Goal: Information Seeking & Learning: Learn about a topic

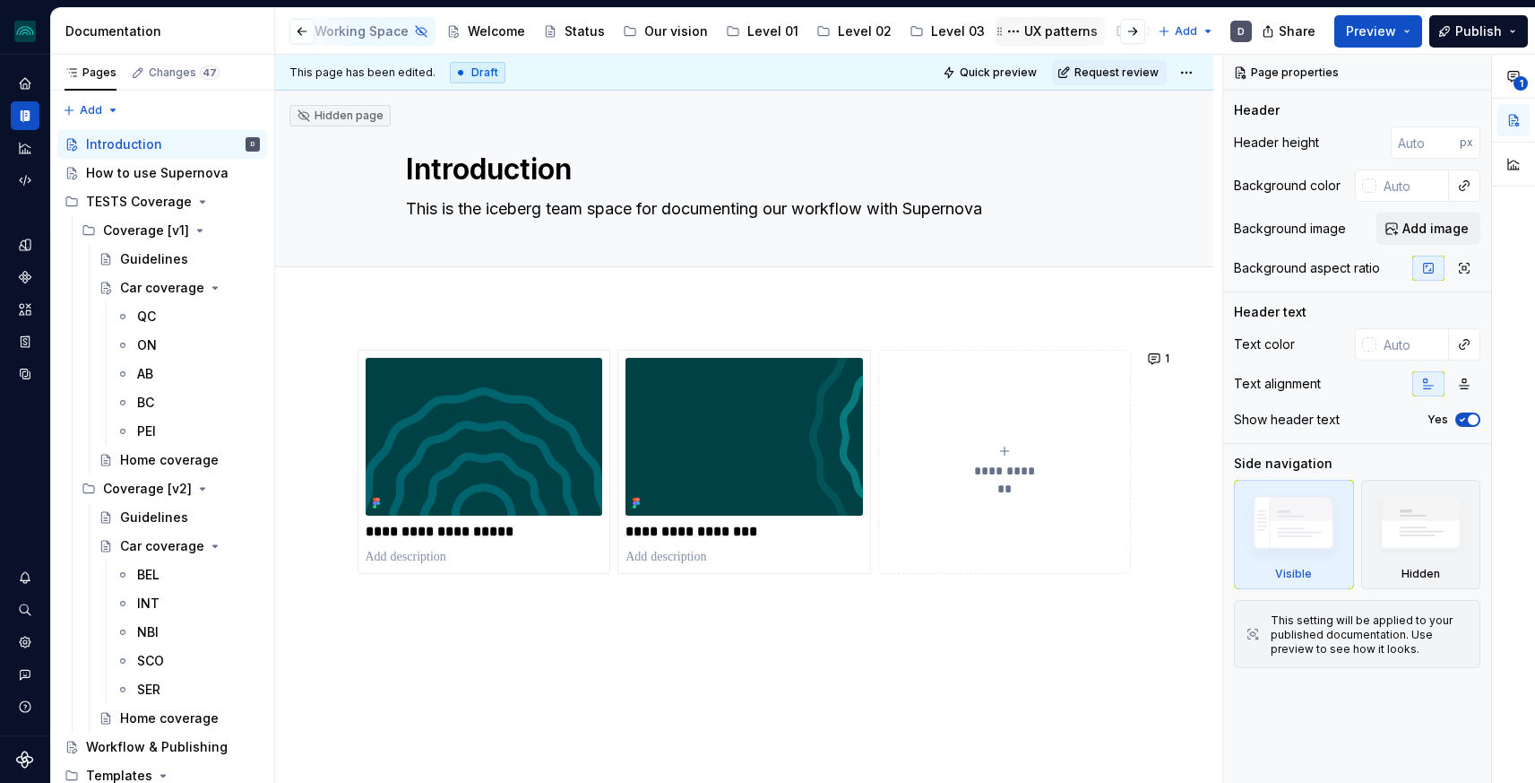
scroll to position [0, 252]
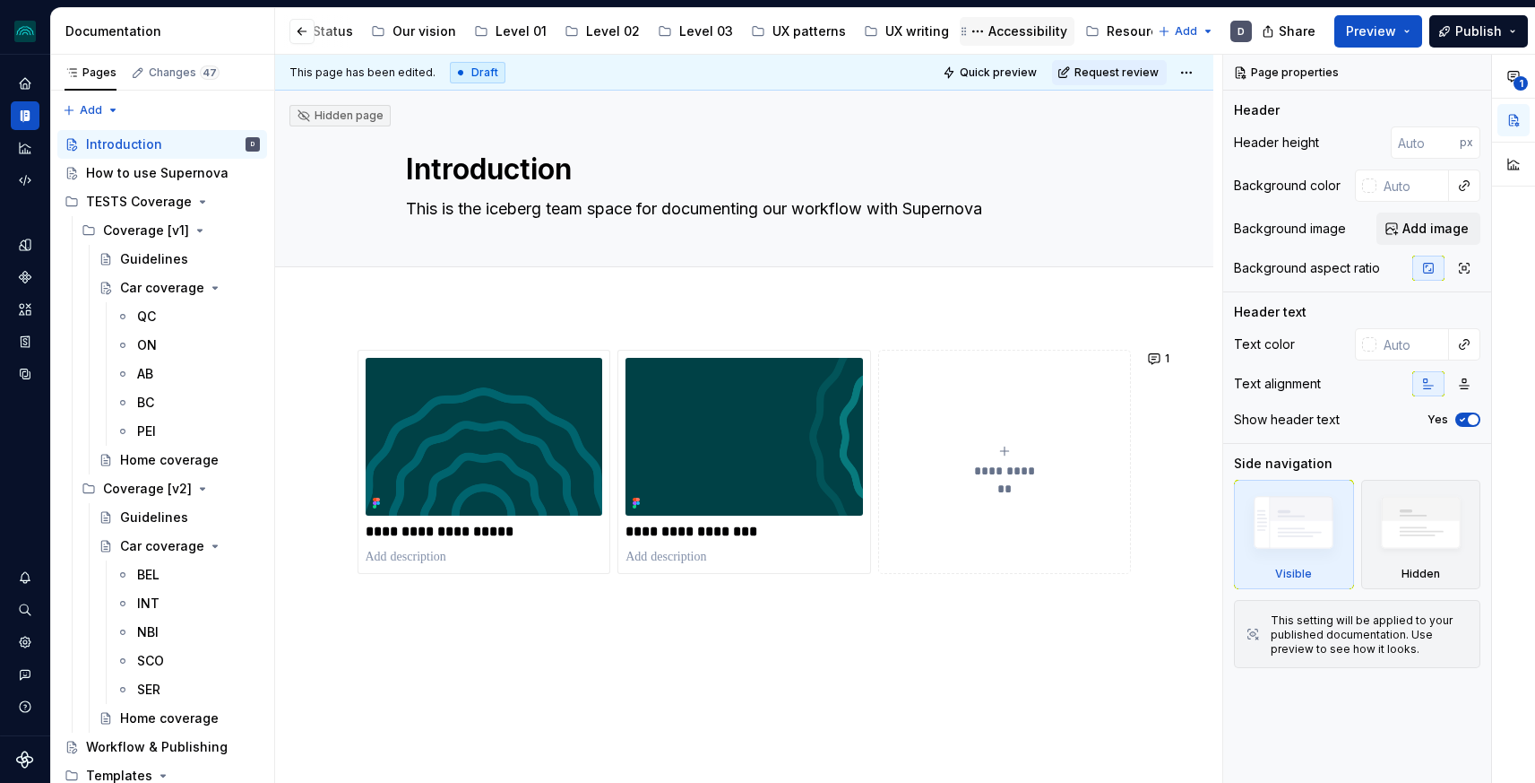
click at [989, 28] on div "Accessibility" at bounding box center [1028, 31] width 79 height 18
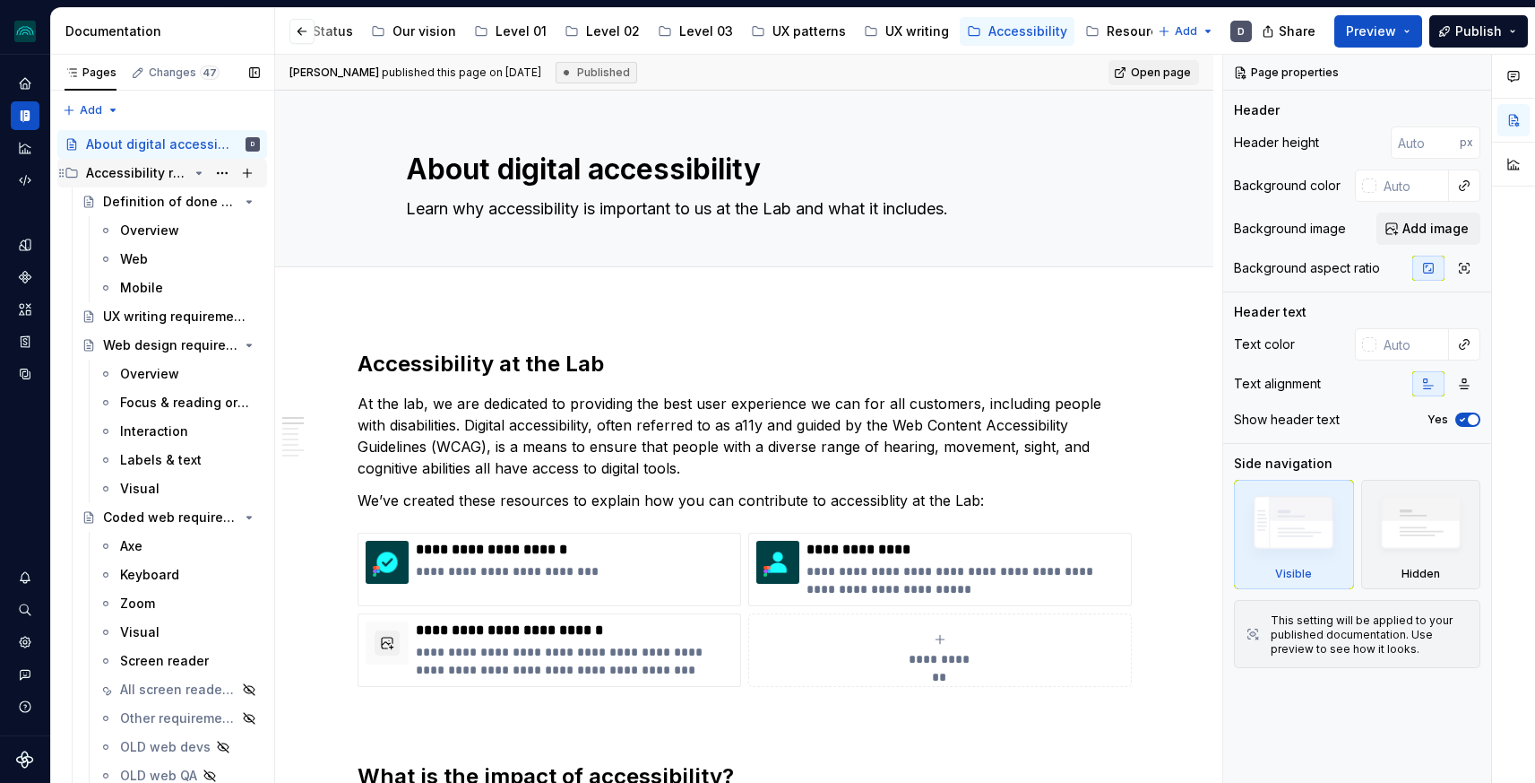
click at [197, 172] on icon "Page tree" at bounding box center [199, 173] width 4 height 2
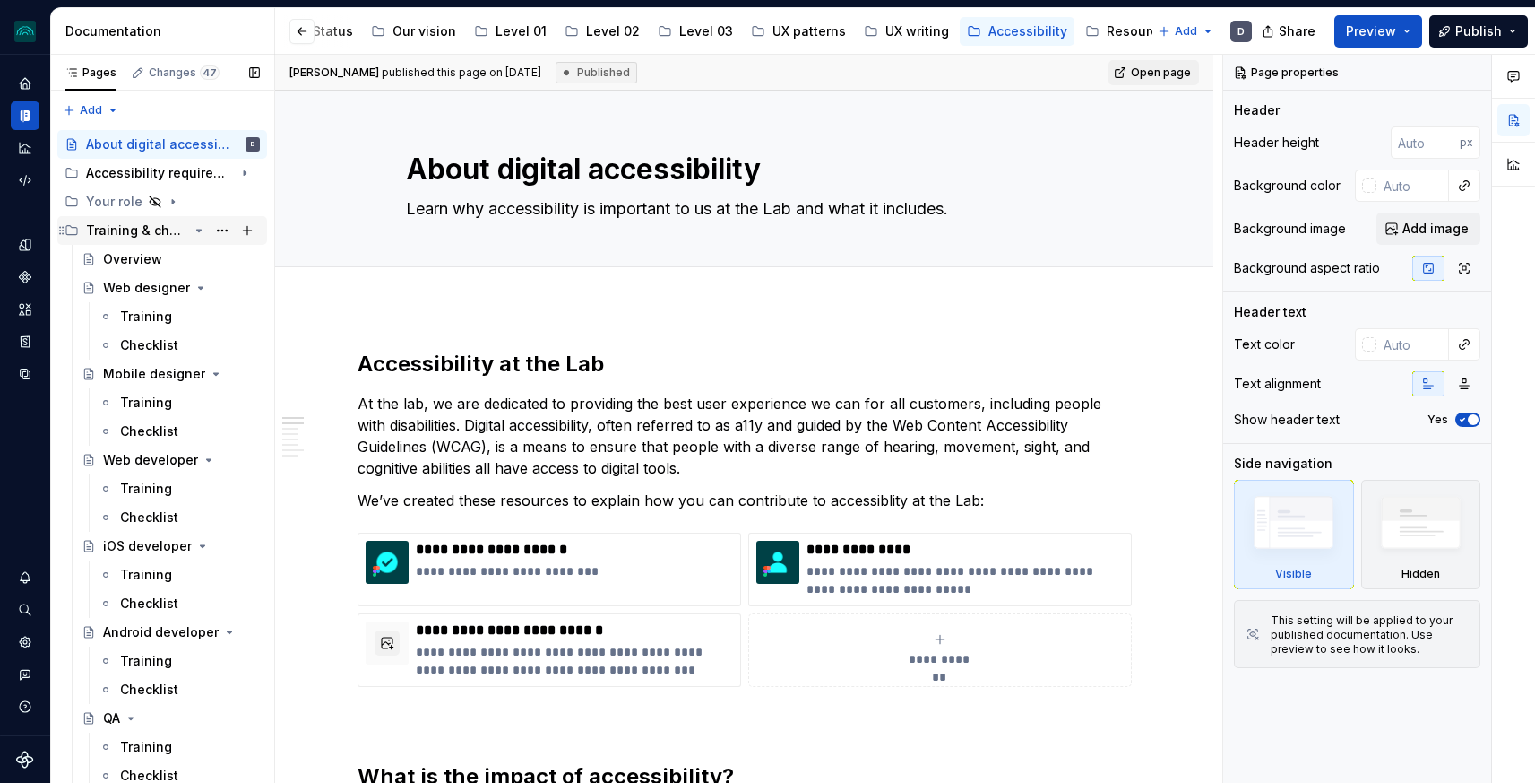
click at [197, 229] on icon "Page tree" at bounding box center [199, 230] width 4 height 2
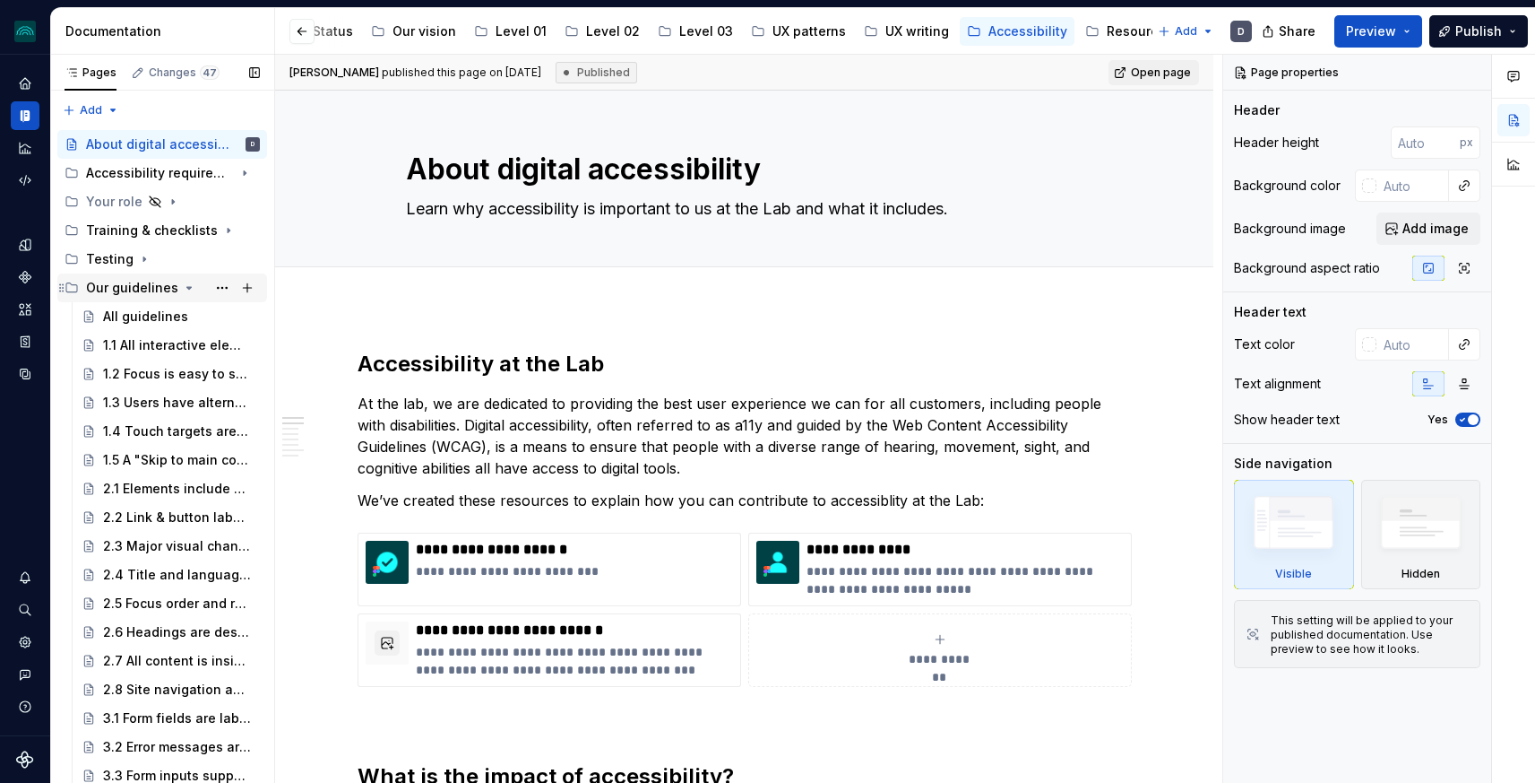
click at [182, 290] on icon "Page tree" at bounding box center [189, 288] width 14 height 14
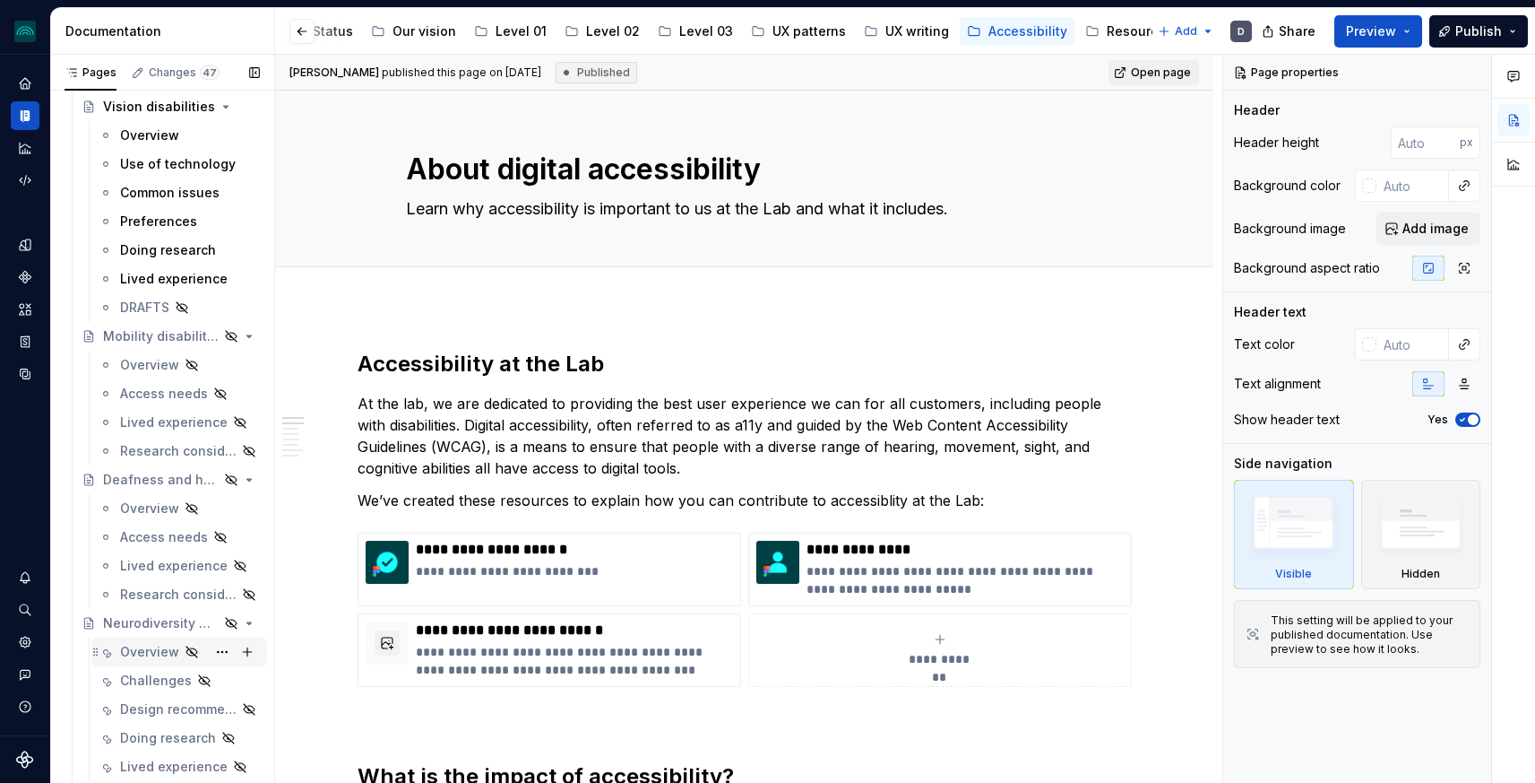
scroll to position [582, 0]
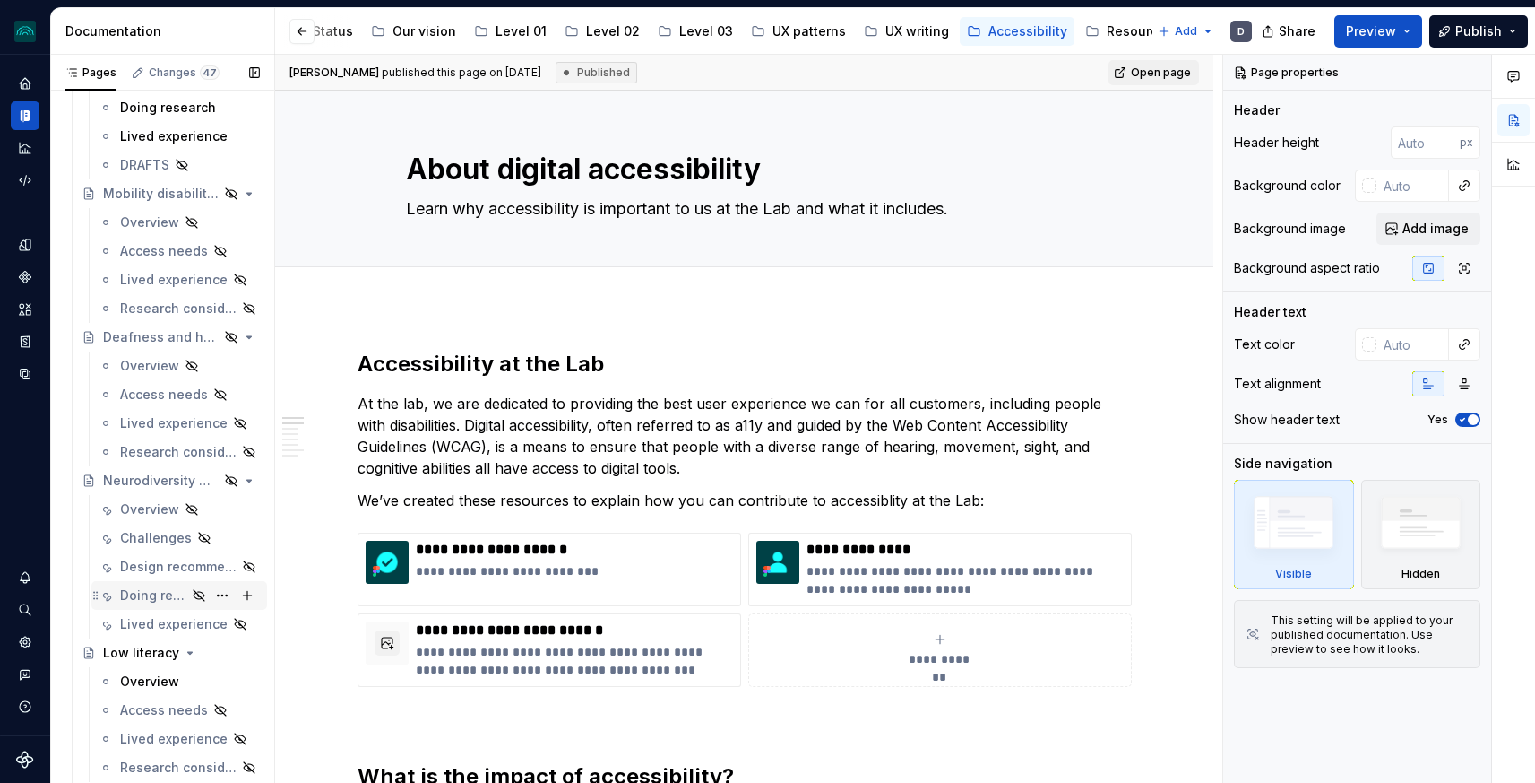
click at [146, 597] on div "Doing research" at bounding box center [153, 595] width 66 height 18
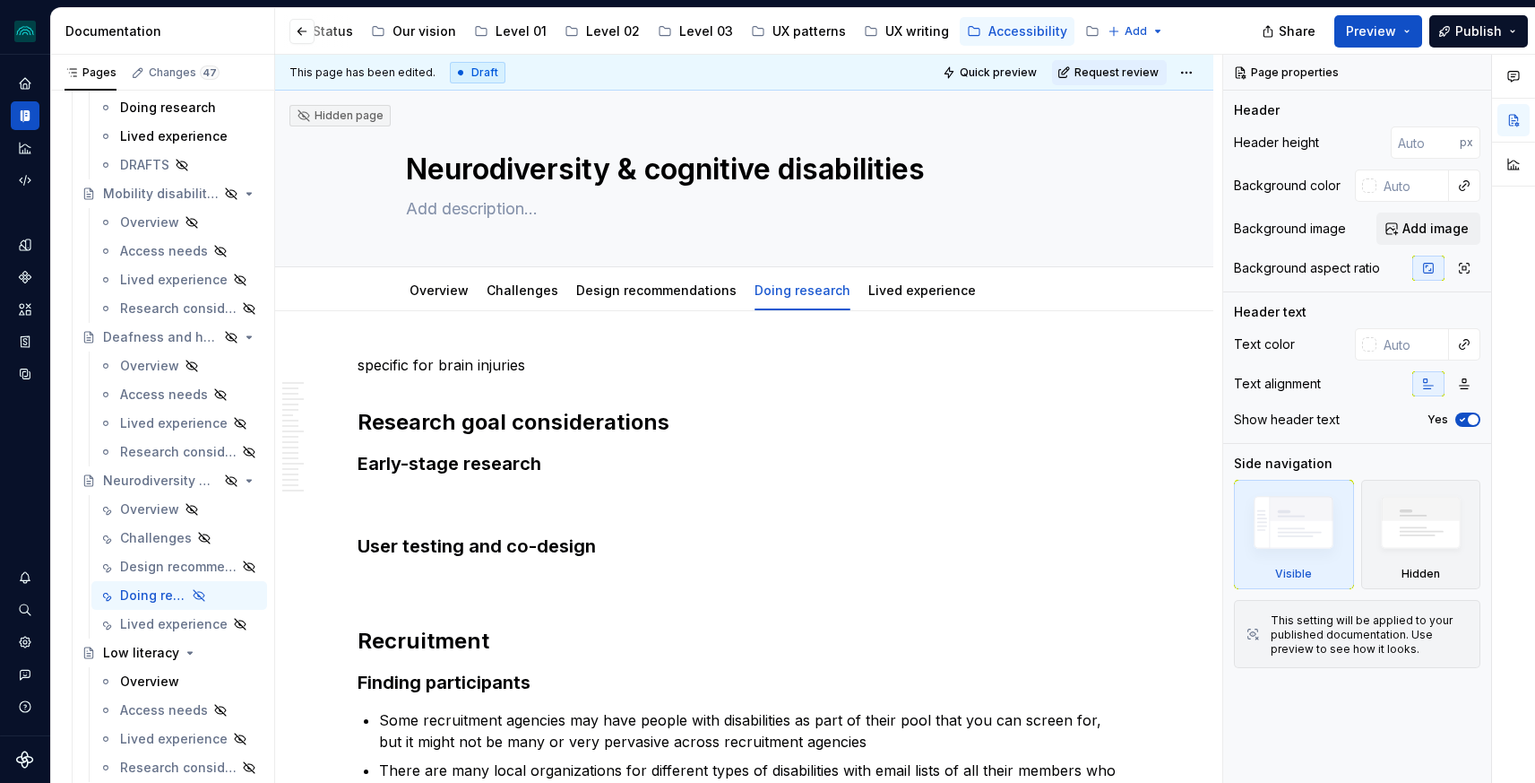
type textarea "*"
